Goal: Transaction & Acquisition: Purchase product/service

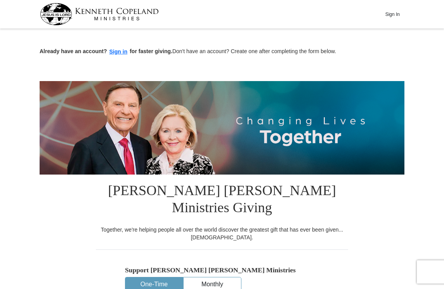
drag, startPoint x: 443, startPoint y: 34, endPoint x: 443, endPoint y: 73, distance: 39.6
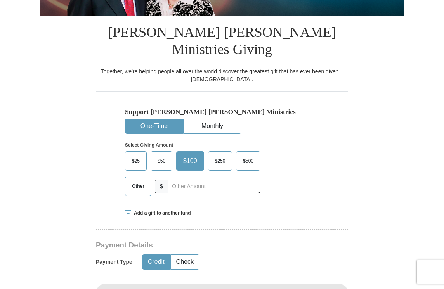
scroll to position [189, 0]
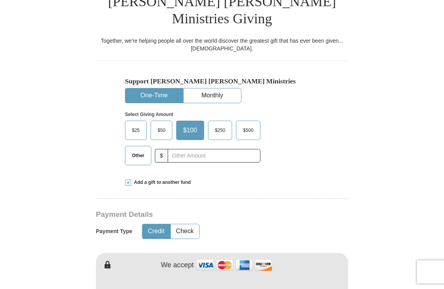
click at [139, 150] on span "Other" at bounding box center [138, 156] width 20 height 12
click at [0, 0] on input "Other" at bounding box center [0, 0] width 0 height 0
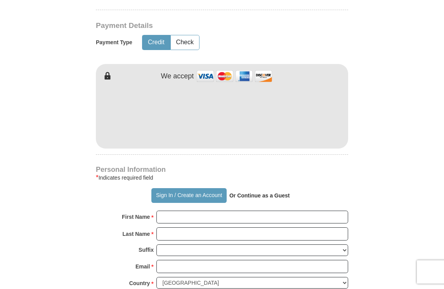
scroll to position [349, 0]
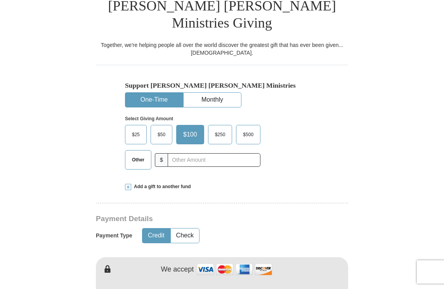
scroll to position [182, 0]
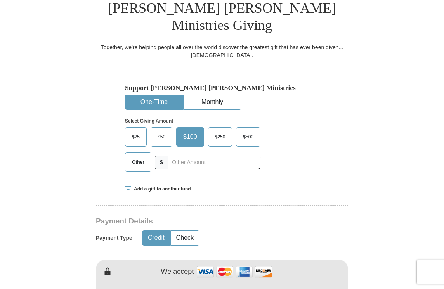
click at [138, 156] on span "Other" at bounding box center [138, 162] width 20 height 12
click at [0, 0] on input "Other" at bounding box center [0, 0] width 0 height 0
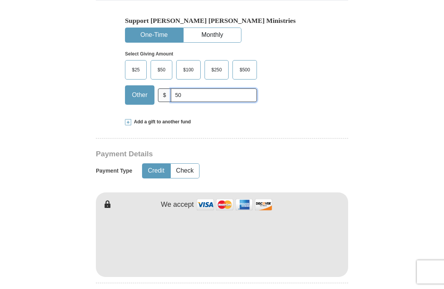
scroll to position [326, 0]
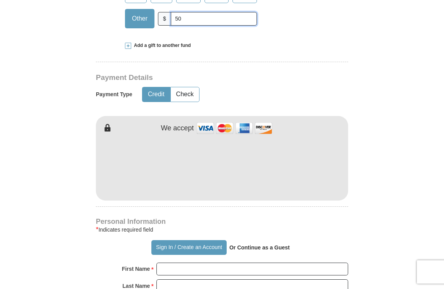
type input "50"
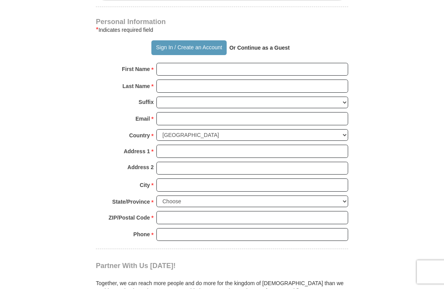
scroll to position [527, 0]
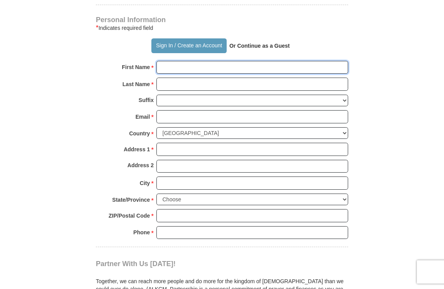
click at [194, 61] on input "First Name *" at bounding box center [252, 67] width 192 height 13
type input "[PERSON_NAME]"
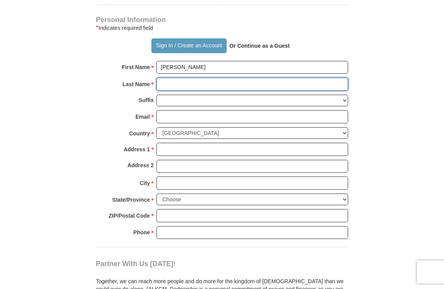
click at [166, 78] on input "Last Name *" at bounding box center [252, 84] width 192 height 13
type input "[PERSON_NAME]"
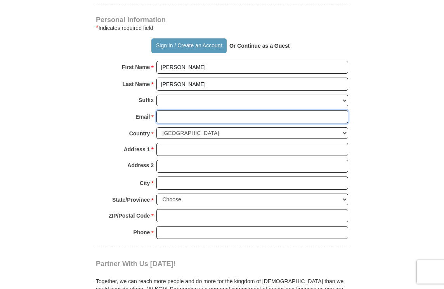
click at [186, 110] on input "Email *" at bounding box center [252, 116] width 192 height 13
type input "[EMAIL_ADDRESS][DOMAIN_NAME]"
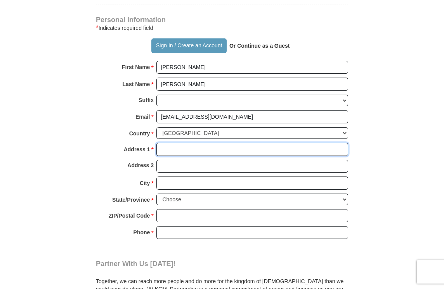
type input "[STREET_ADDRESS]"
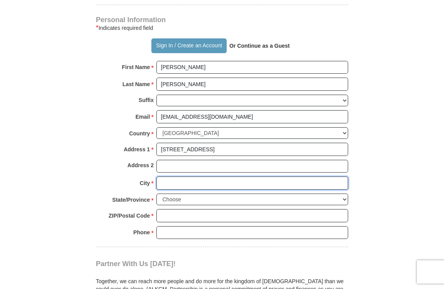
type input "[GEOGRAPHIC_DATA]"
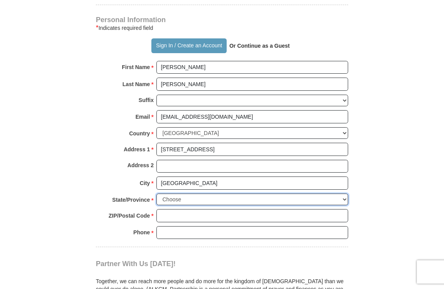
select select "WA"
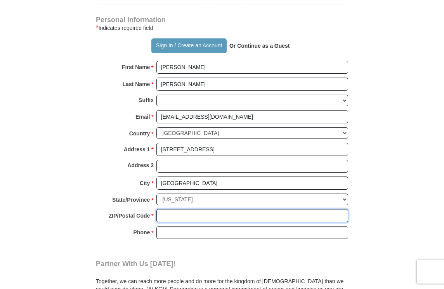
type input "98366"
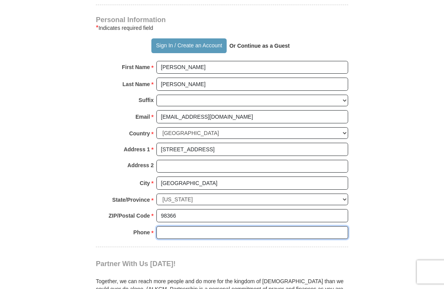
type input "5642184906"
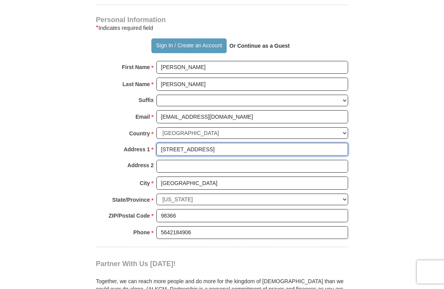
drag, startPoint x: 226, startPoint y: 130, endPoint x: 138, endPoint y: 126, distance: 88.5
click at [138, 126] on div "Personal Information * Indicates required field Sign In / Create an Account Or …" at bounding box center [222, 132] width 252 height 230
type input "PO BOX 1219"
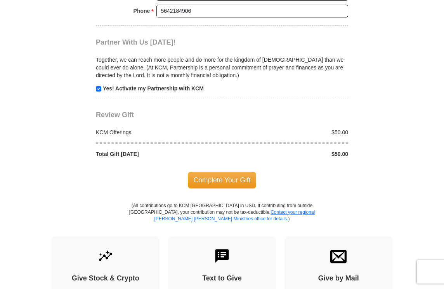
scroll to position [766, 0]
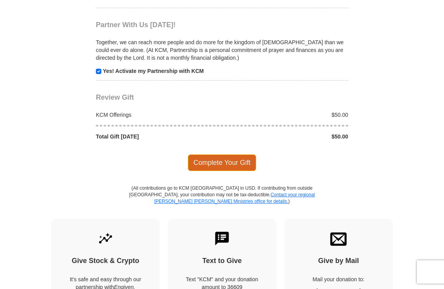
click at [215, 154] on span "Complete Your Gift" at bounding box center [222, 162] width 69 height 16
